Goal: Task Accomplishment & Management: Use online tool/utility

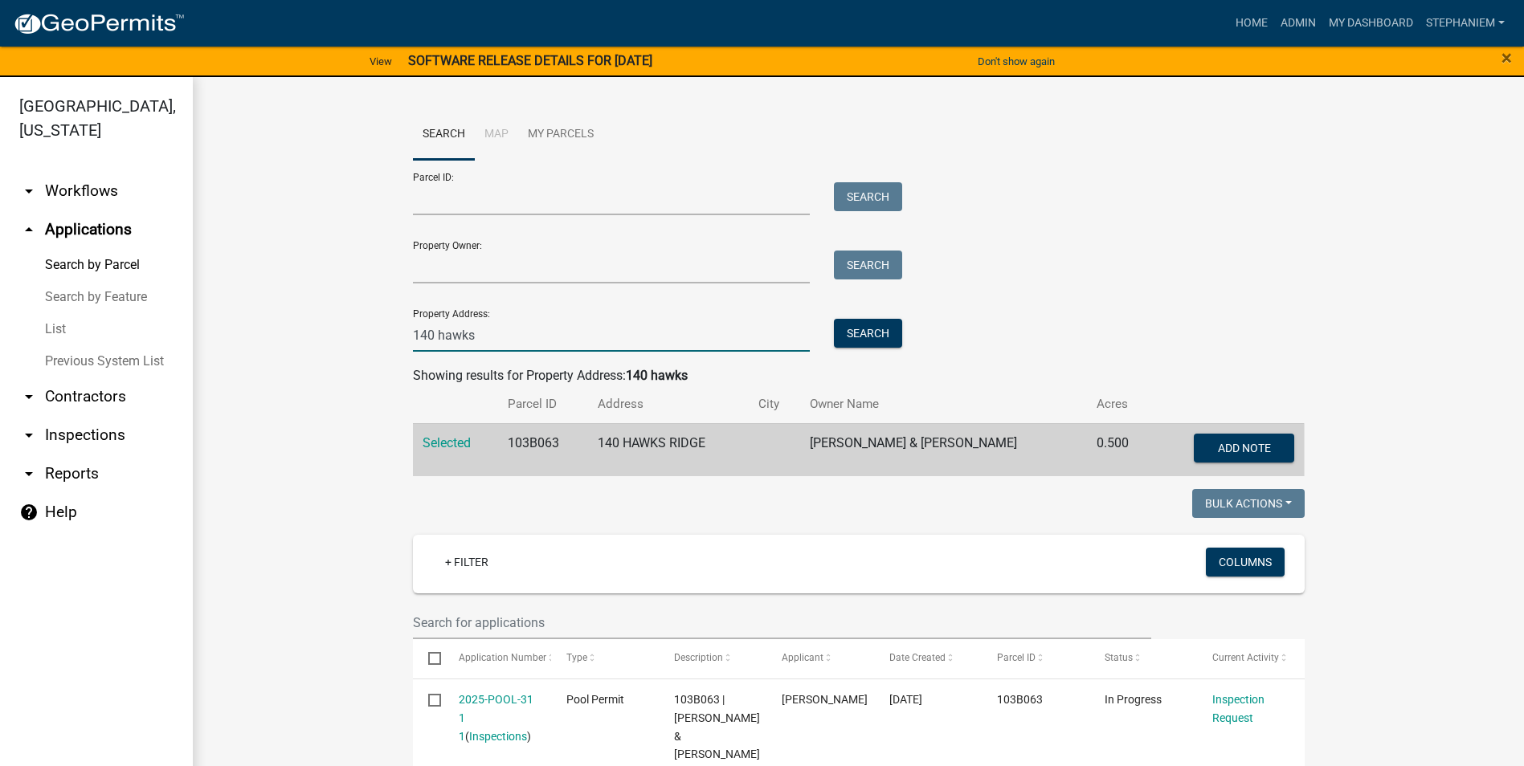
click at [489, 329] on input "140 hawks" at bounding box center [612, 335] width 398 height 33
click at [873, 339] on button "Search" at bounding box center [868, 333] width 68 height 29
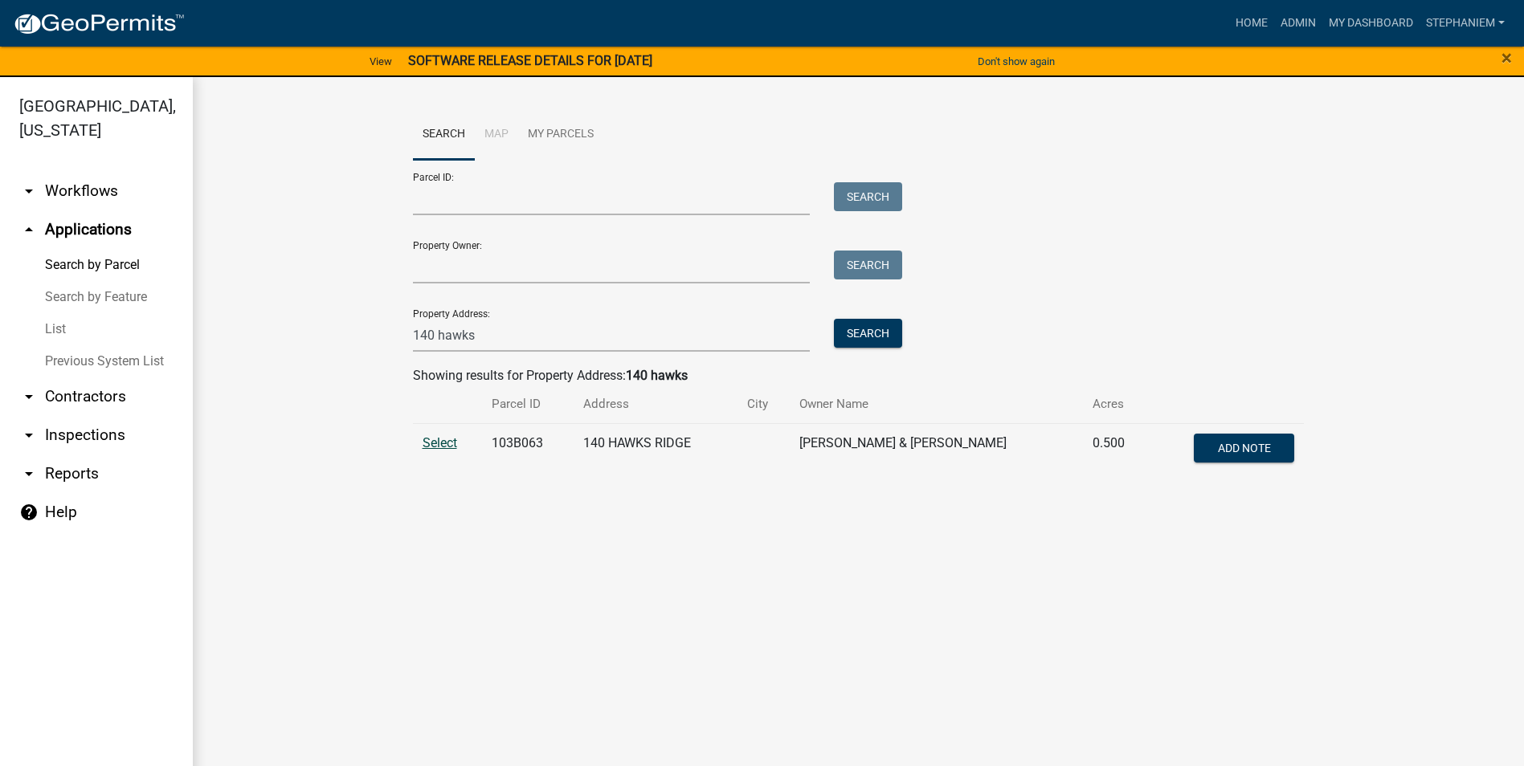
click at [446, 446] on span "Select" at bounding box center [440, 442] width 35 height 15
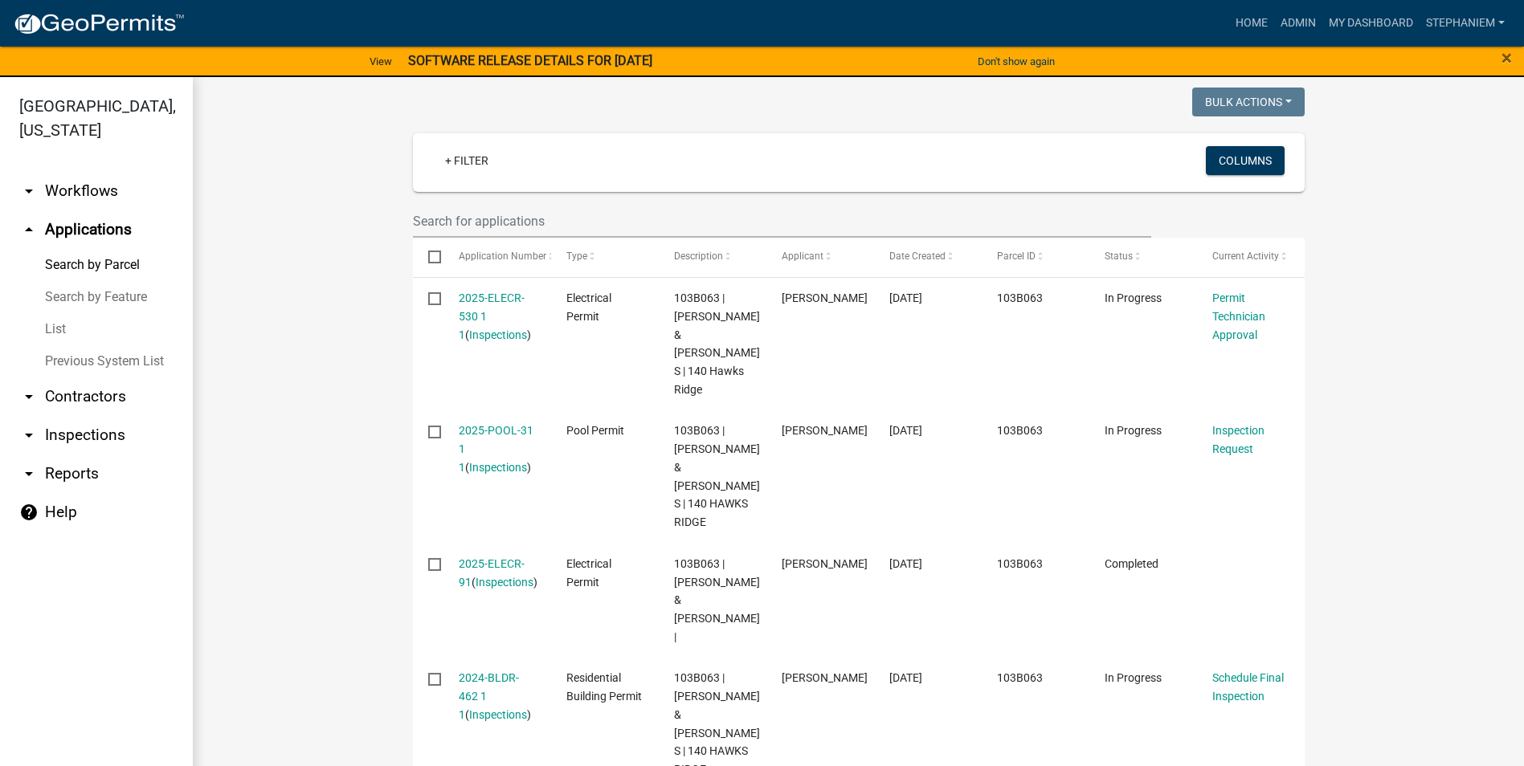
scroll to position [482, 0]
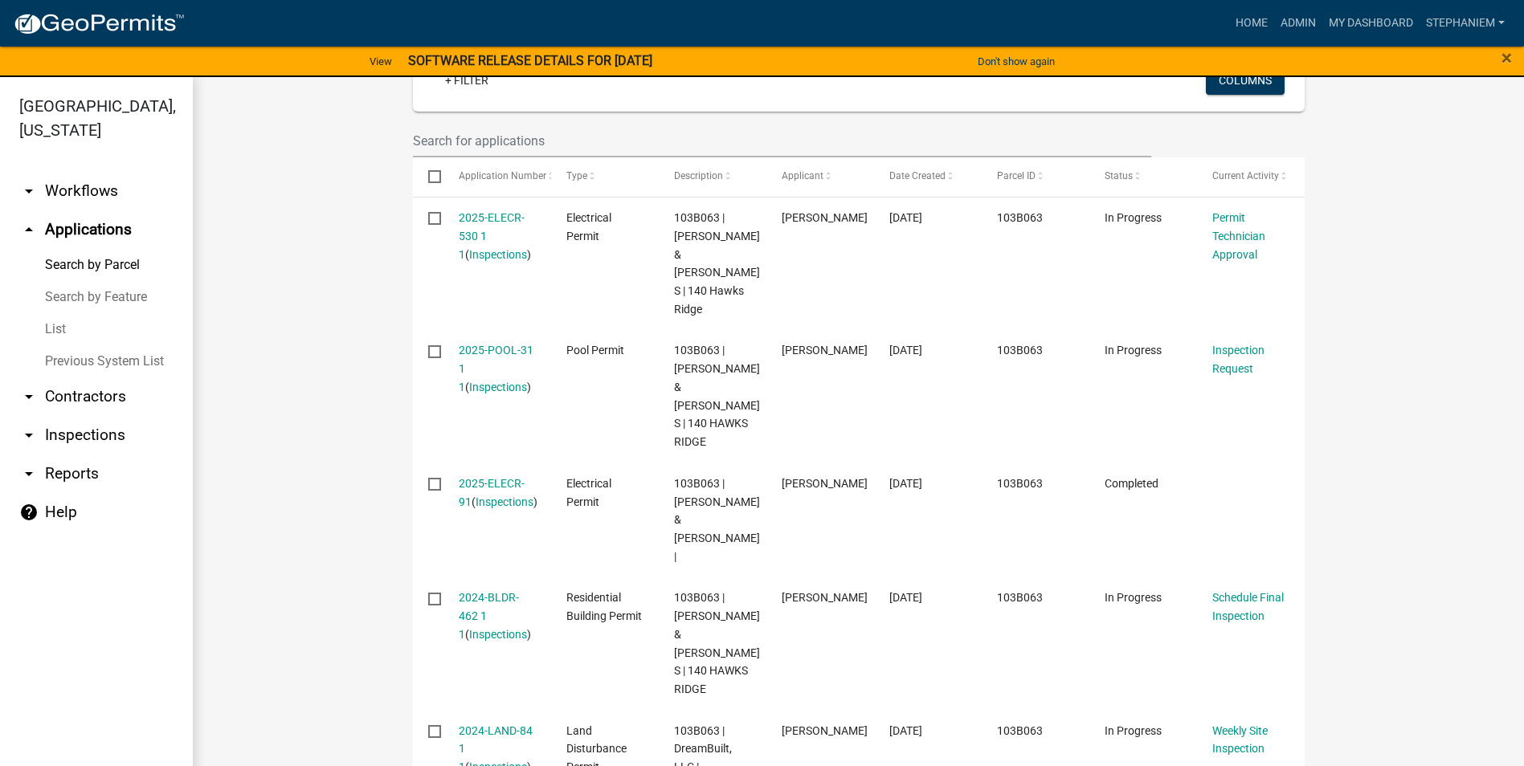
click at [84, 478] on link "arrow_drop_down Reports" at bounding box center [96, 474] width 193 height 39
select select "0: null"
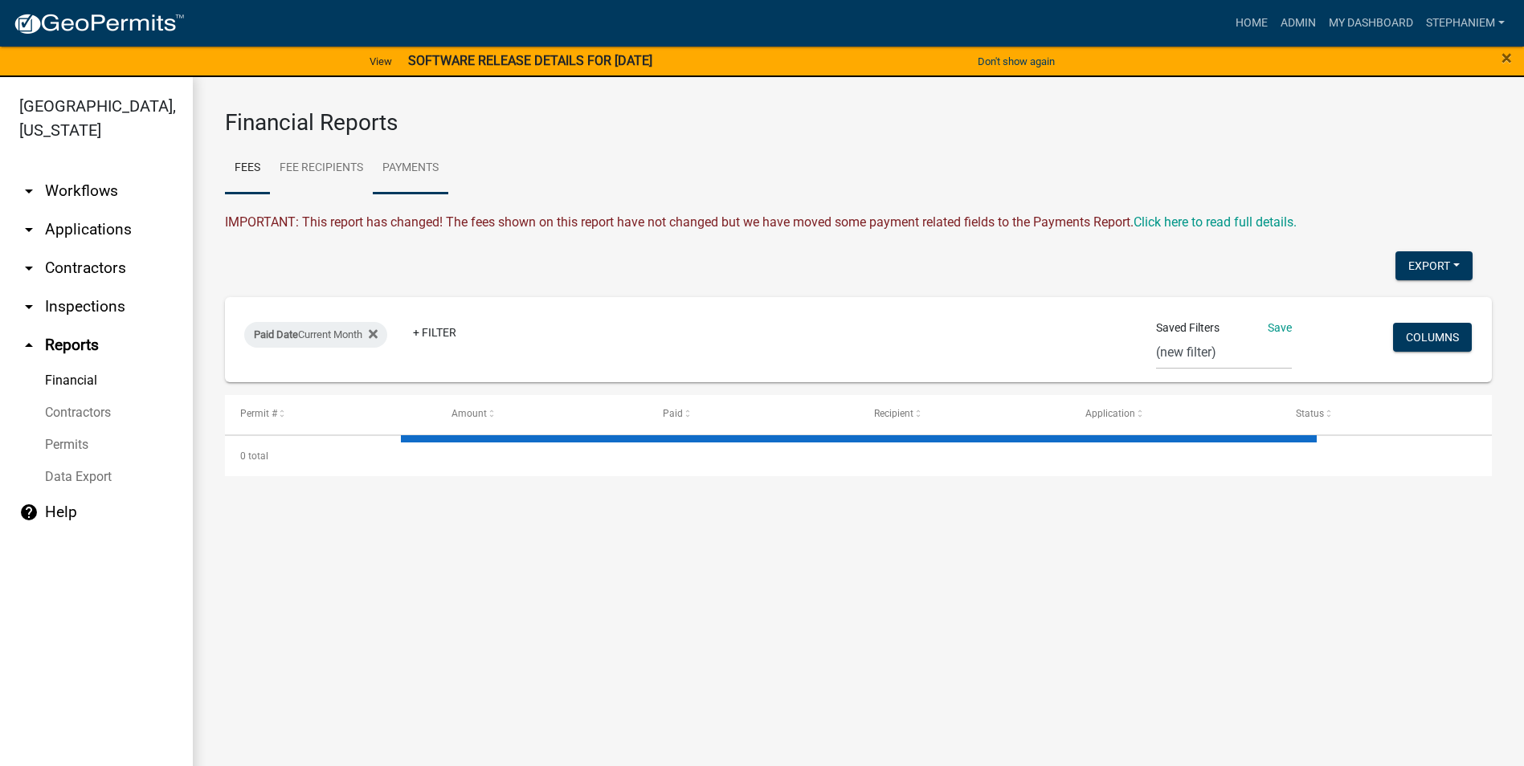
click at [402, 165] on link "Payments" at bounding box center [411, 168] width 76 height 51
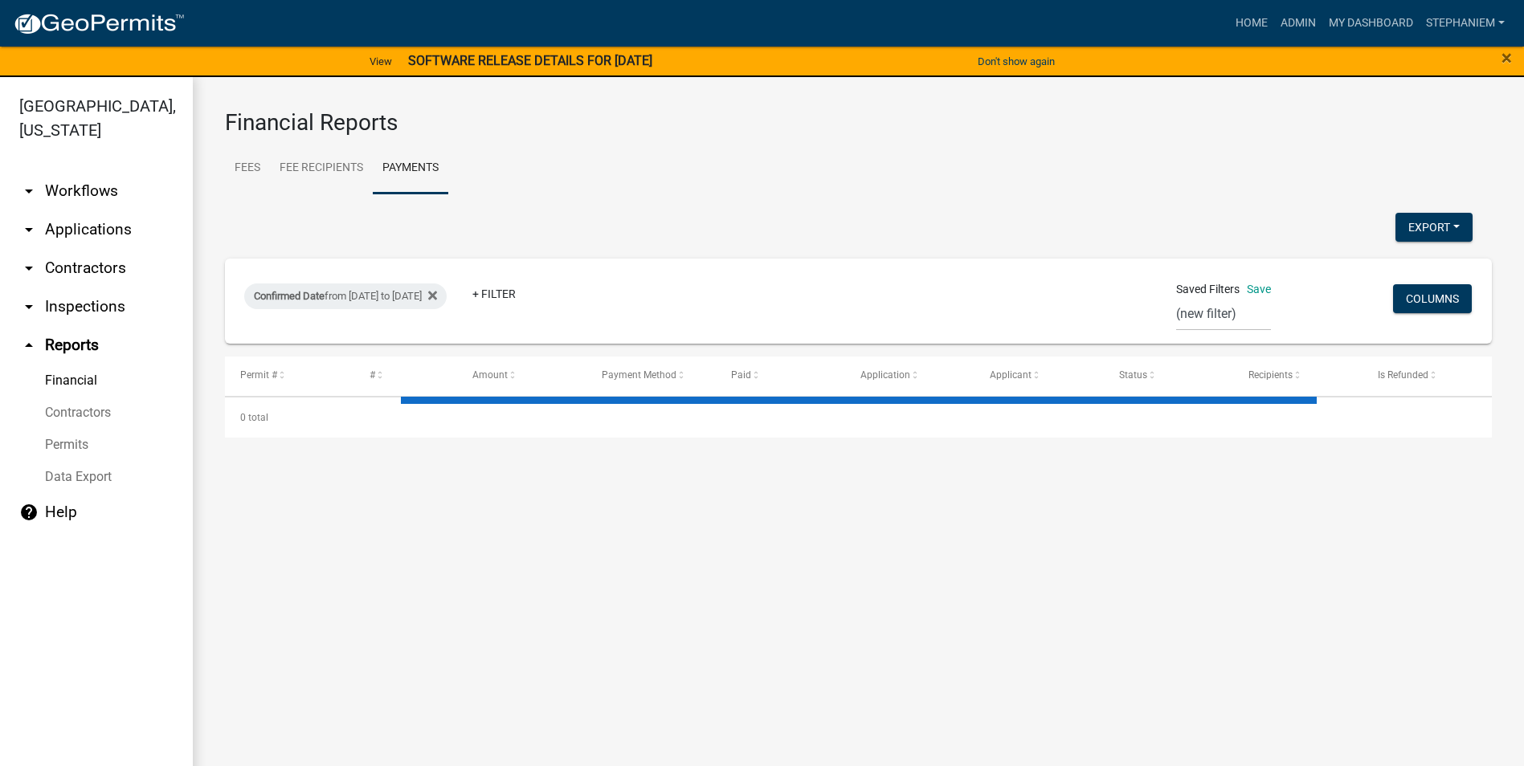
select select "3: 100"
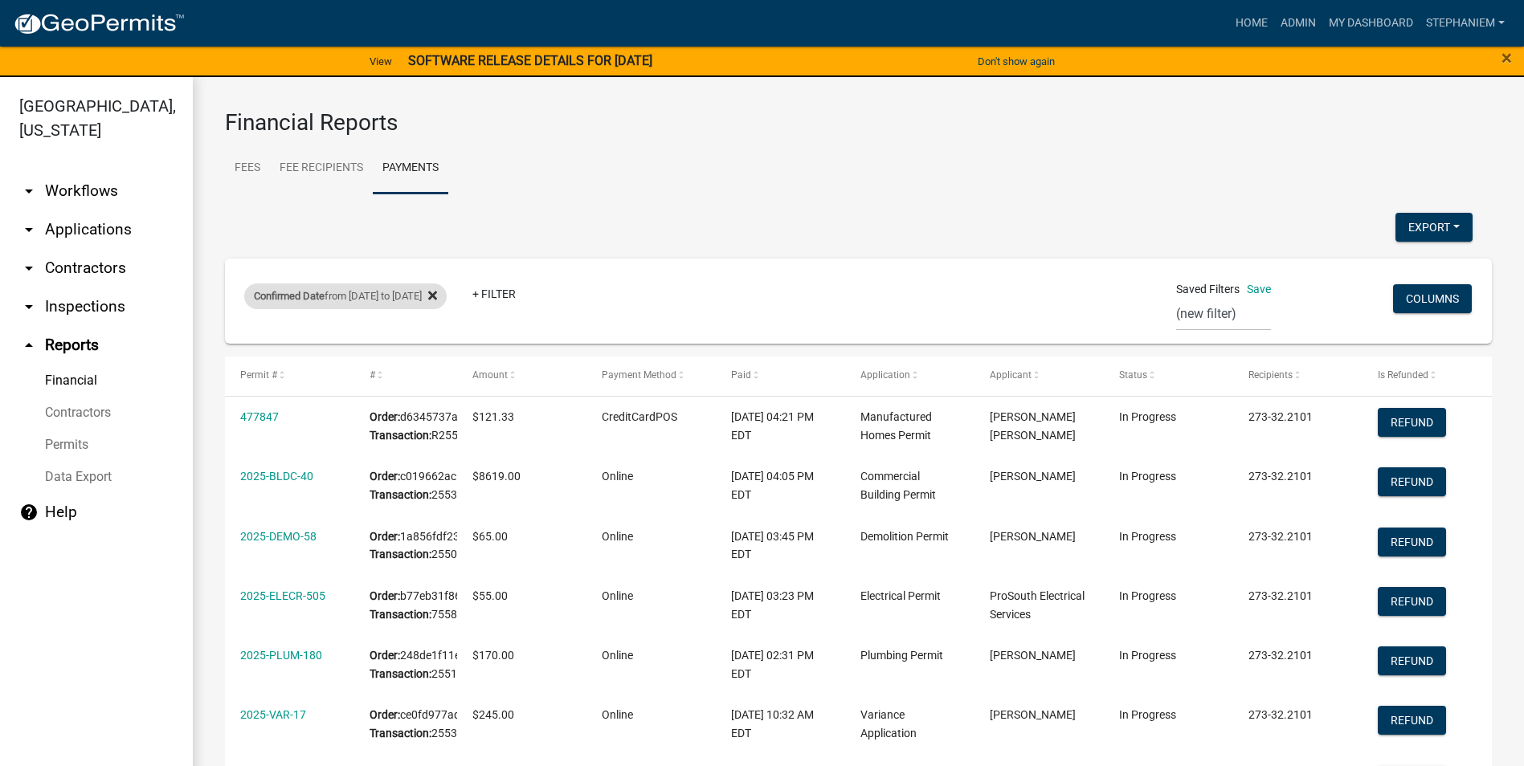
click at [437, 293] on icon at bounding box center [432, 295] width 9 height 13
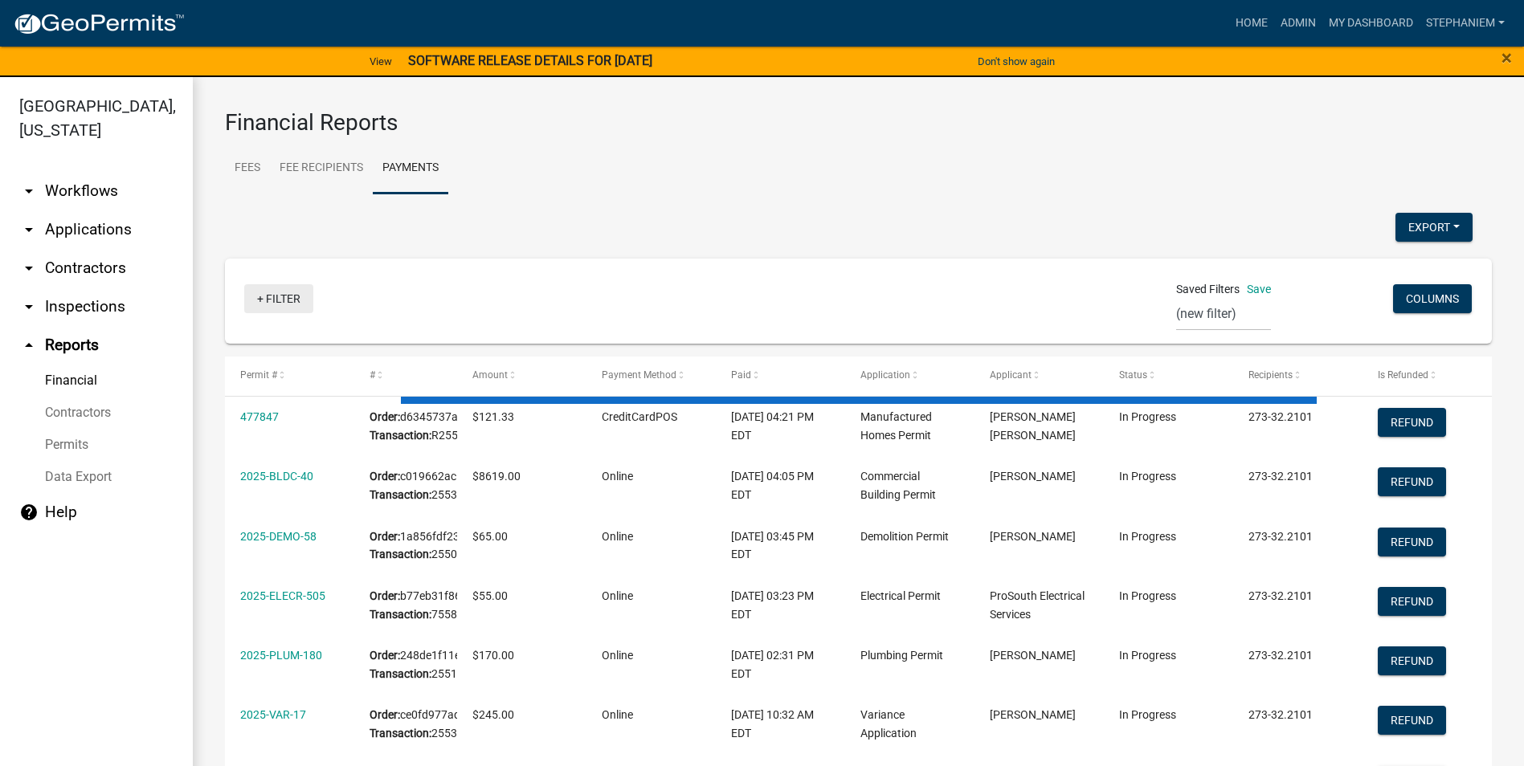
click at [280, 288] on link "+ Filter" at bounding box center [278, 298] width 69 height 29
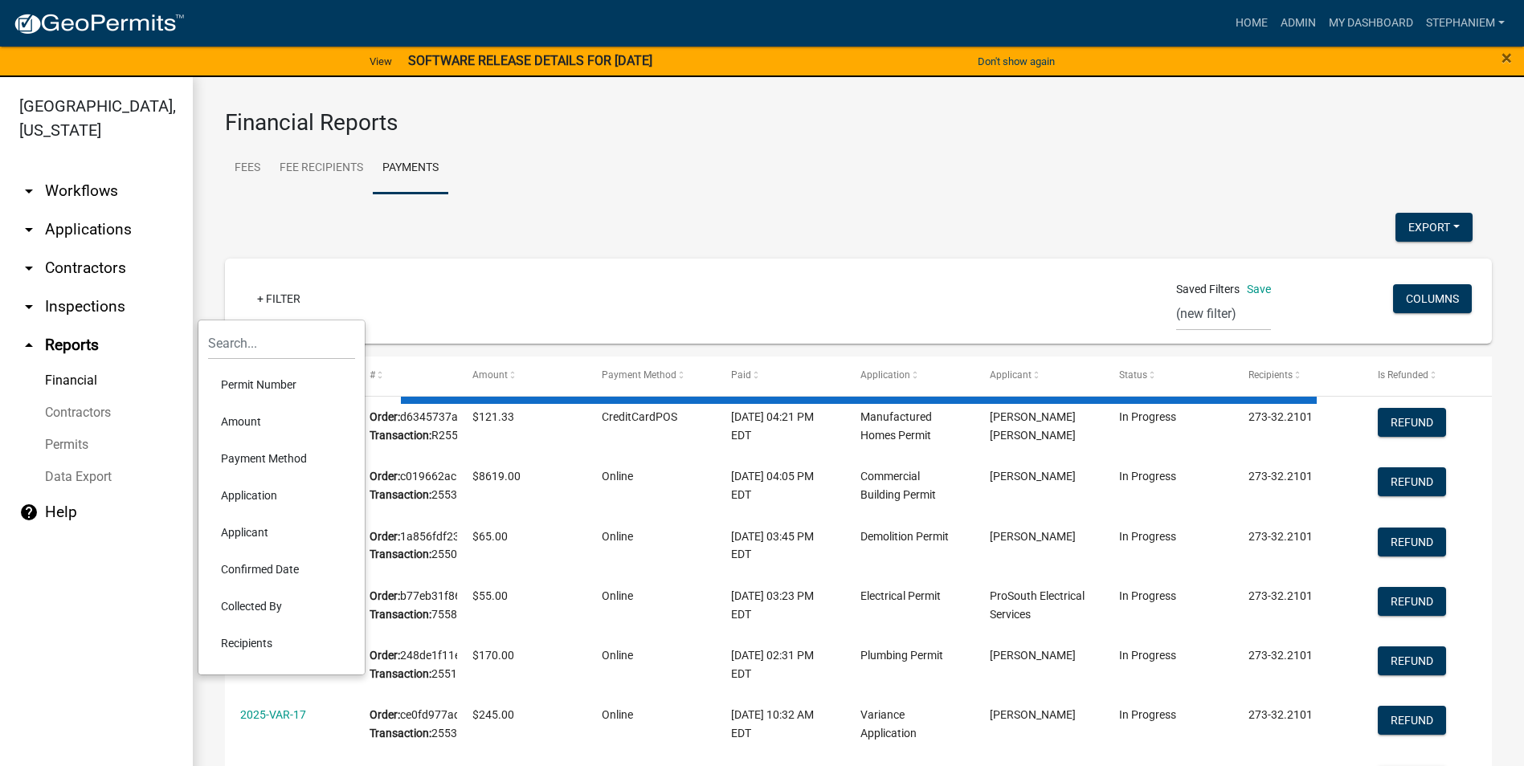
click at [290, 577] on li "Confirmed Date" at bounding box center [281, 569] width 147 height 37
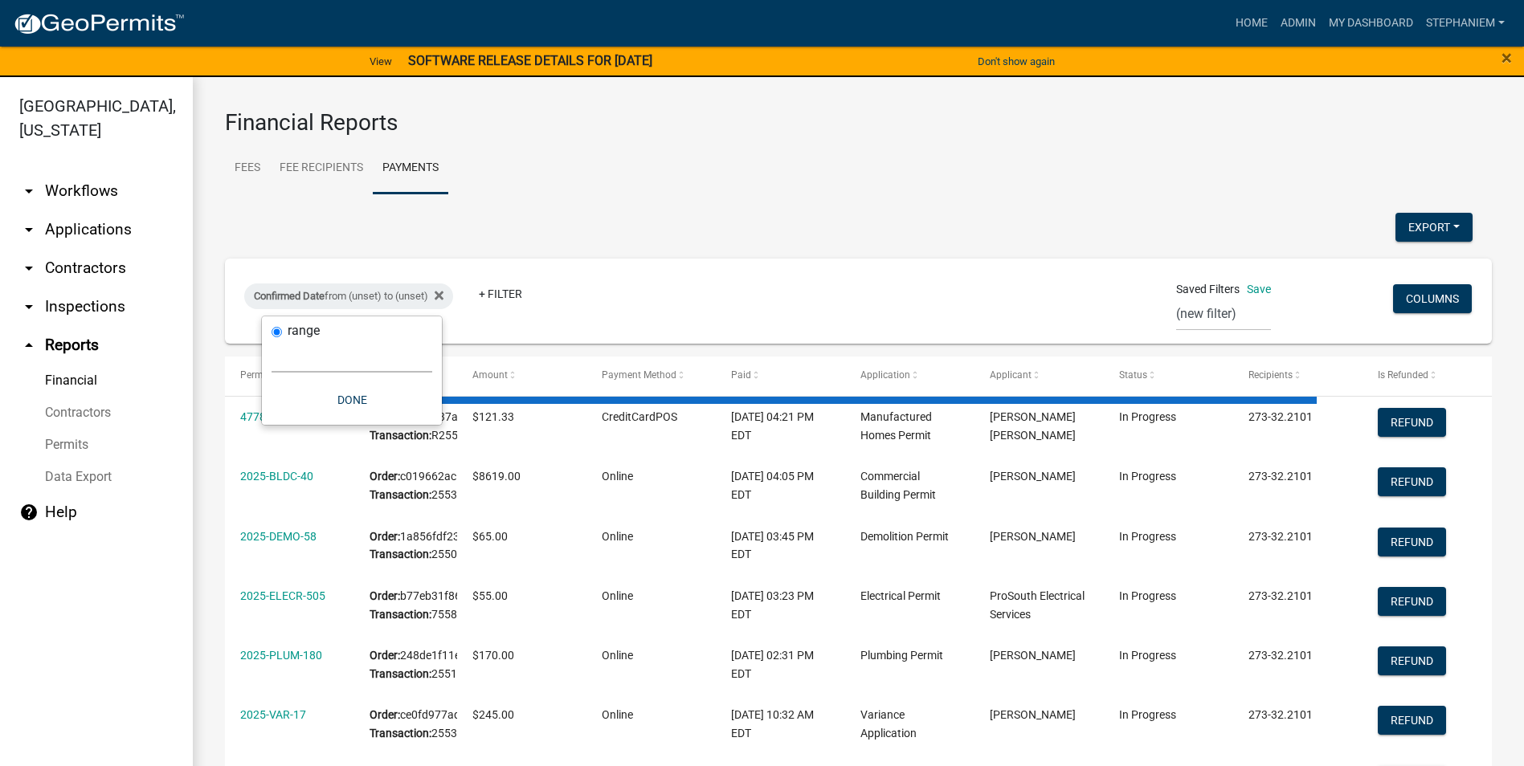
drag, startPoint x: 374, startPoint y: 365, endPoint x: 374, endPoint y: 375, distance: 9.6
click at [374, 365] on select "[DATE] [DATE] Current Week Previous Week Current Month Last Month Current Calen…" at bounding box center [352, 356] width 161 height 33
select select "custom"
click at [272, 340] on select "[DATE] [DATE] Current Week Previous Week Current Month Last Month Current Calen…" at bounding box center [352, 356] width 161 height 33
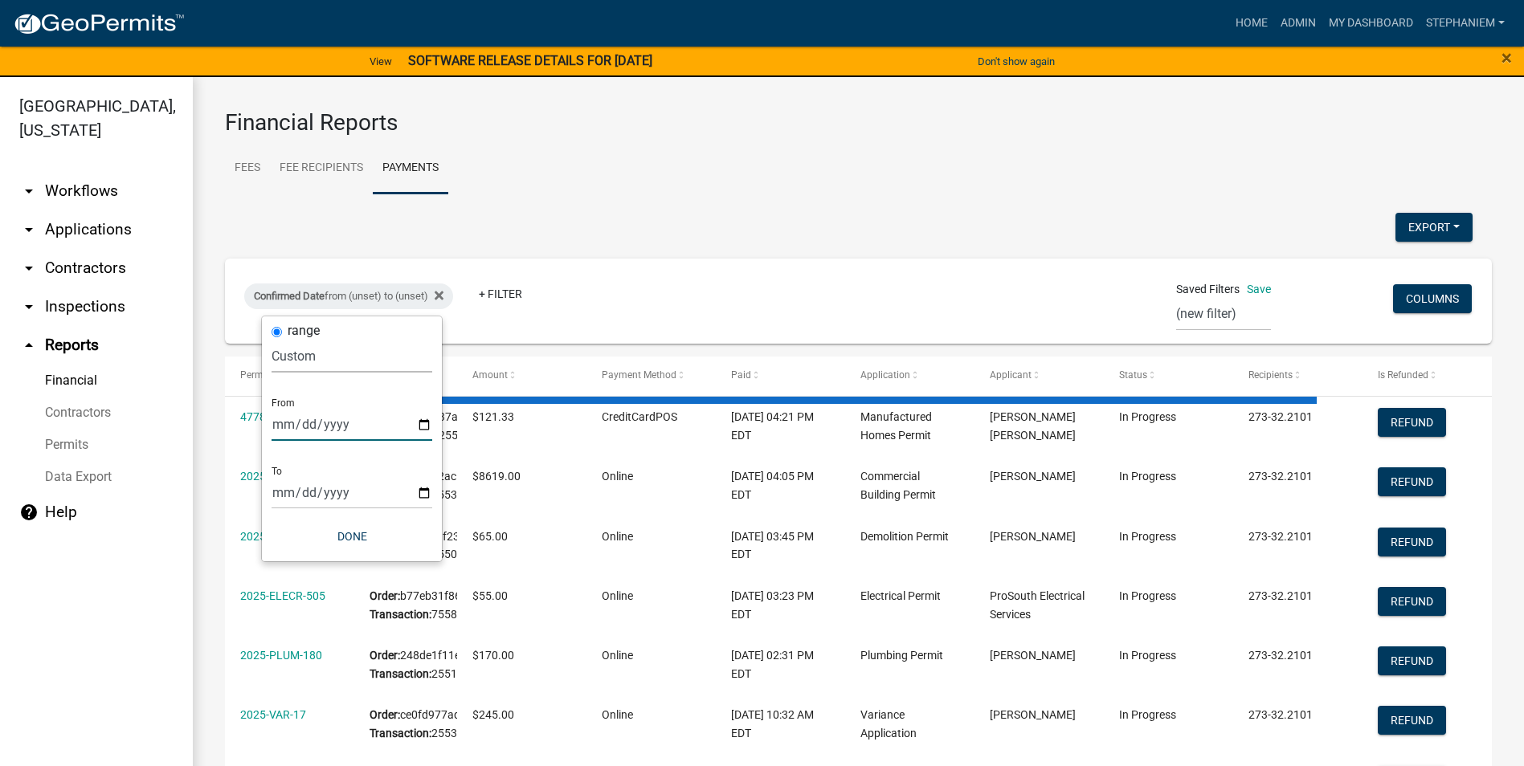
click at [421, 421] on input "date" at bounding box center [352, 424] width 161 height 33
type input "[DATE]"
click at [436, 493] on input "date" at bounding box center [363, 492] width 161 height 33
type input "[DATE]"
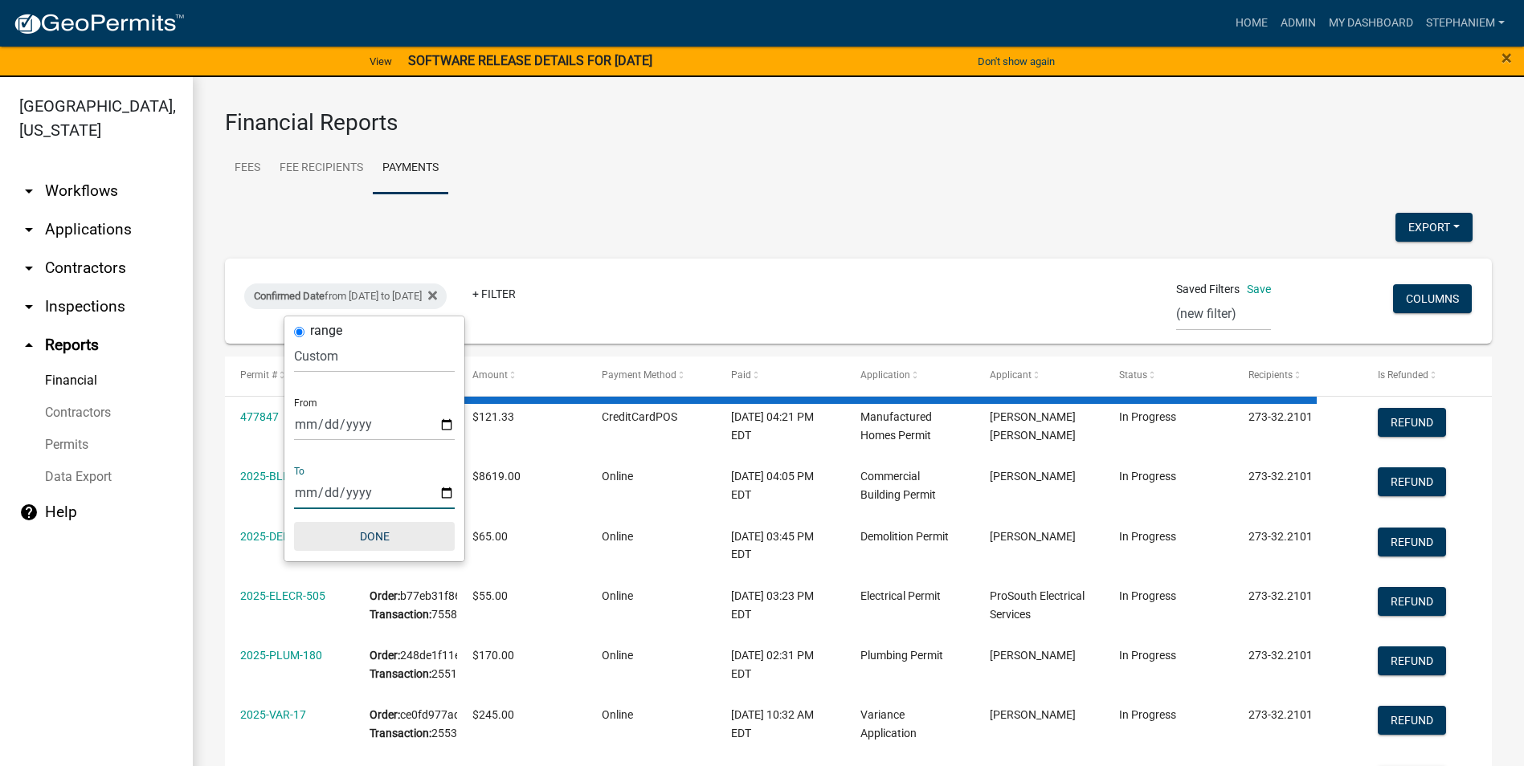
click at [372, 537] on button "Done" at bounding box center [374, 536] width 161 height 29
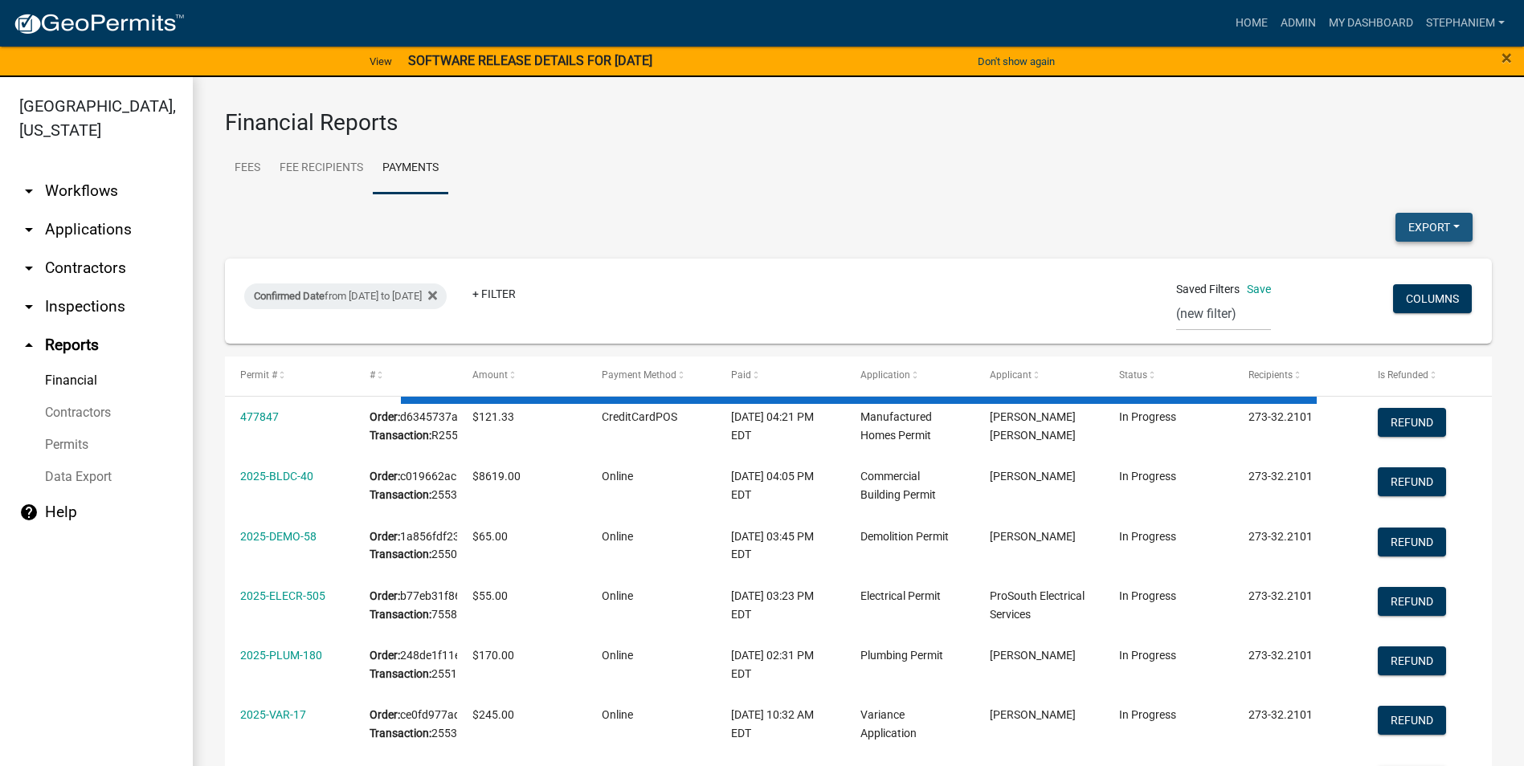
click at [1398, 230] on button "Export" at bounding box center [1433, 227] width 77 height 29
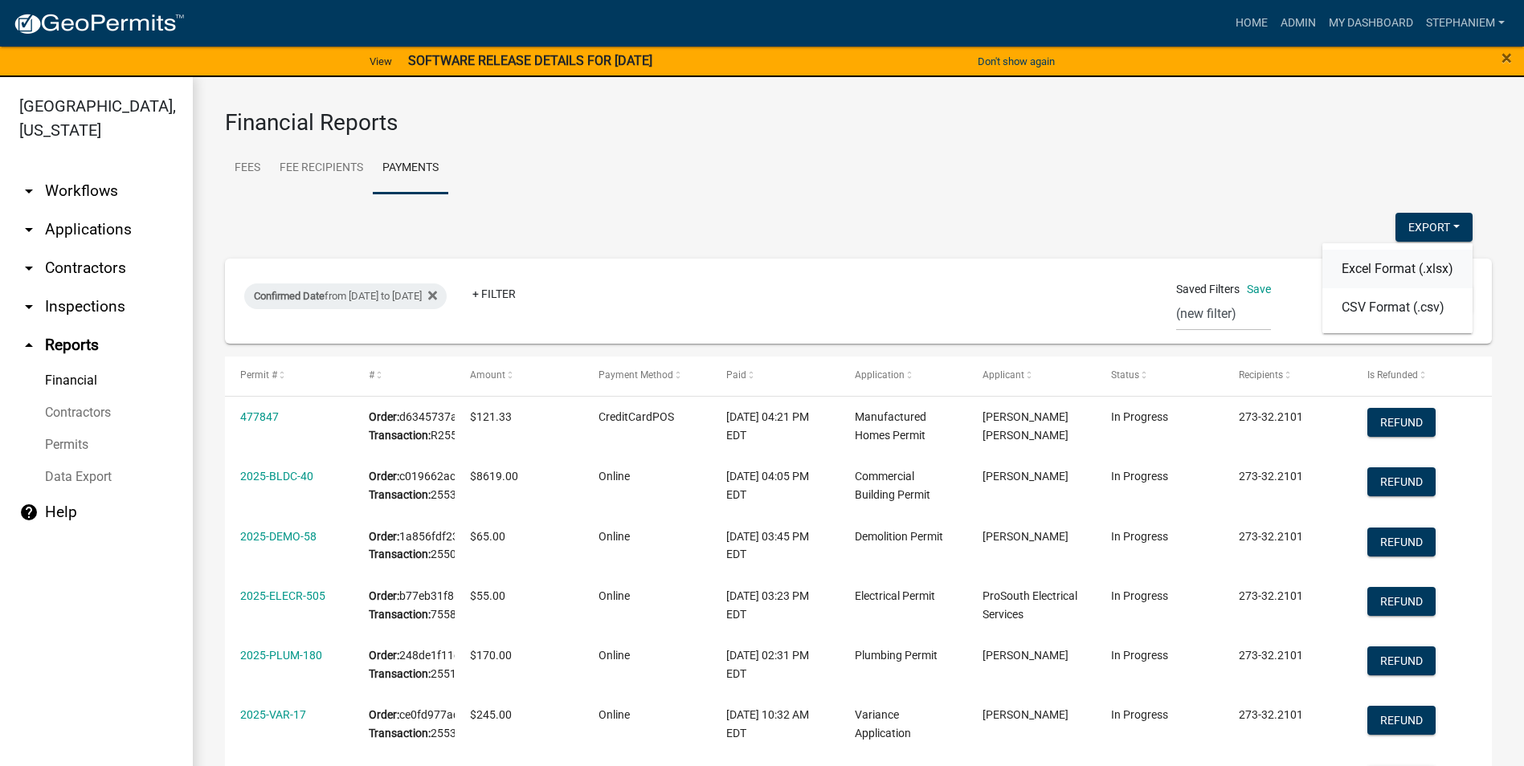
click at [1359, 263] on button "Excel Format (.xlsx)" at bounding box center [1397, 269] width 150 height 39
